Goal: Task Accomplishment & Management: Manage account settings

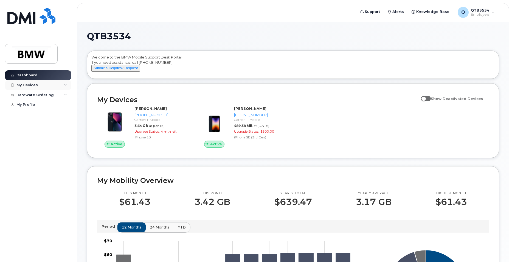
click at [33, 82] on div "My Devices" at bounding box center [38, 85] width 66 height 10
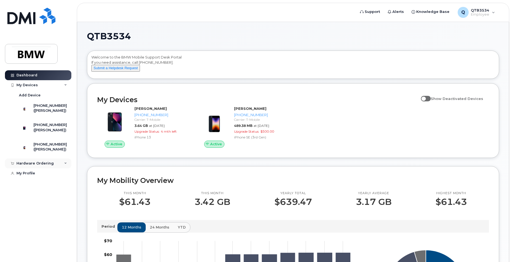
click at [66, 165] on icon at bounding box center [65, 163] width 3 height 3
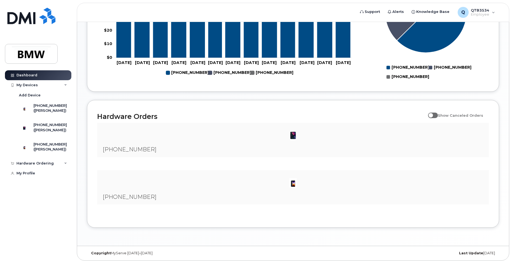
scroll to position [285, 0]
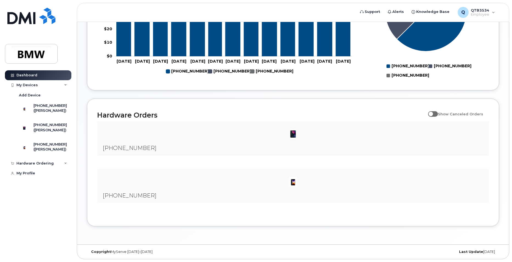
click at [436, 113] on span at bounding box center [433, 113] width 10 height 5
click at [433, 113] on input "Show Canceled Orders" at bounding box center [430, 111] width 4 height 4
checkbox input "true"
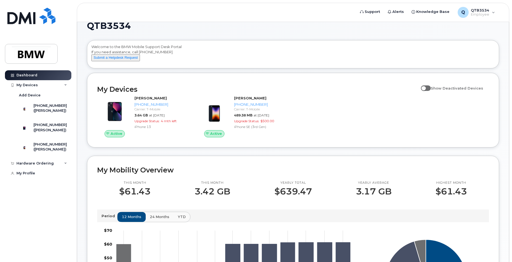
scroll to position [0, 0]
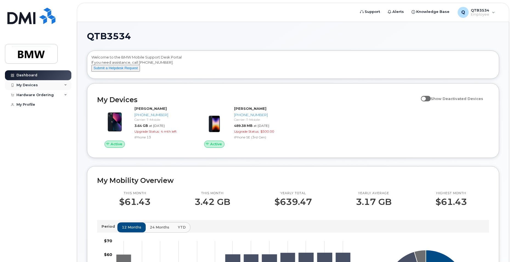
click at [28, 85] on div "My Devices" at bounding box center [26, 85] width 21 height 4
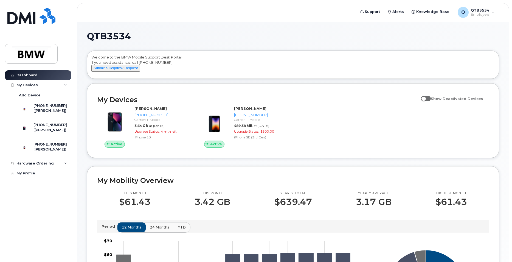
click at [428, 101] on span at bounding box center [426, 98] width 10 height 5
click at [425, 98] on input "Show Deactivated Devices" at bounding box center [423, 95] width 4 height 4
checkbox input "true"
